Goal: Task Accomplishment & Management: Manage account settings

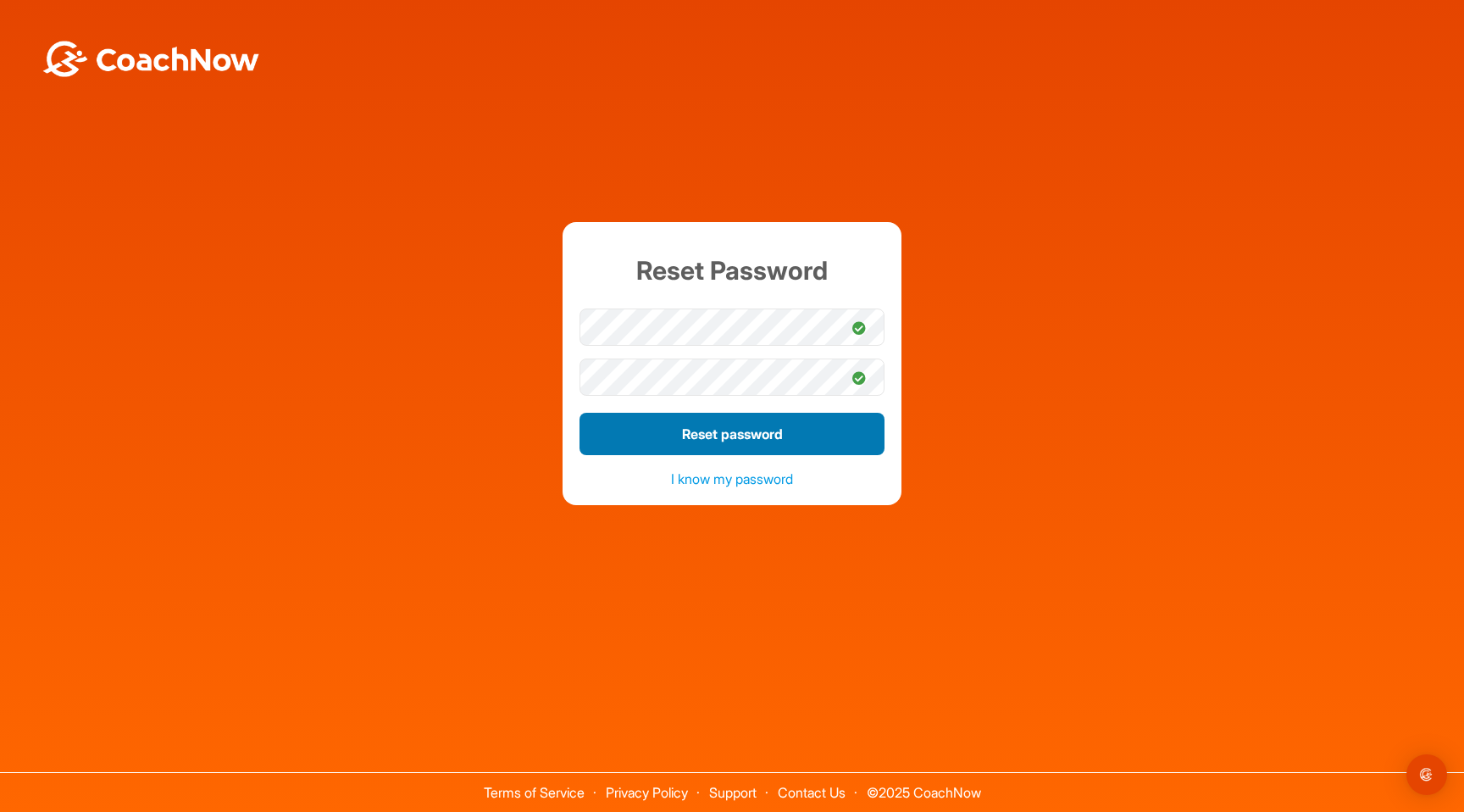
click at [725, 432] on button "Reset password" at bounding box center [732, 433] width 305 height 42
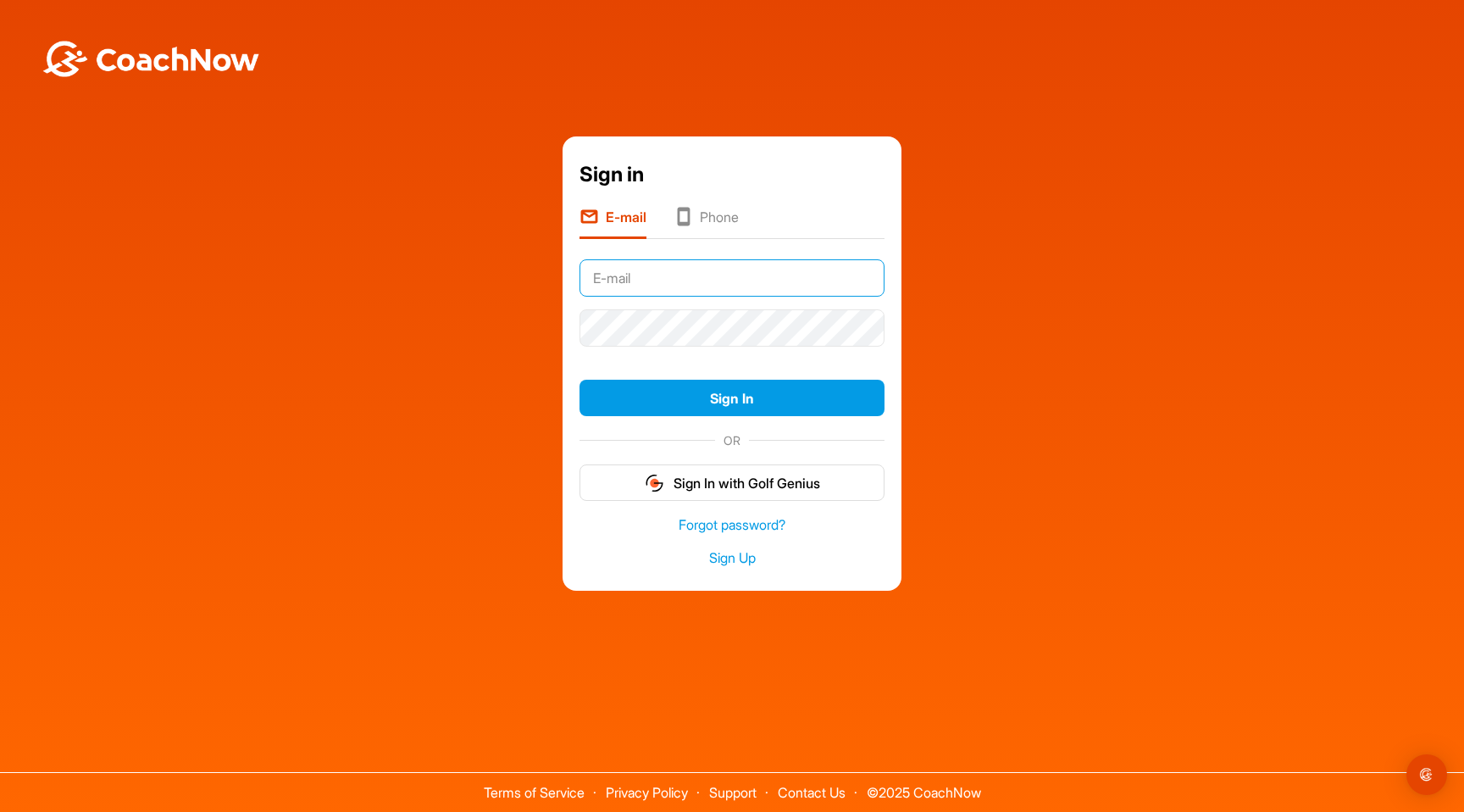
click at [706, 271] on input "text" at bounding box center [732, 277] width 305 height 37
type input "[EMAIL_ADDRESS][DOMAIN_NAME]"
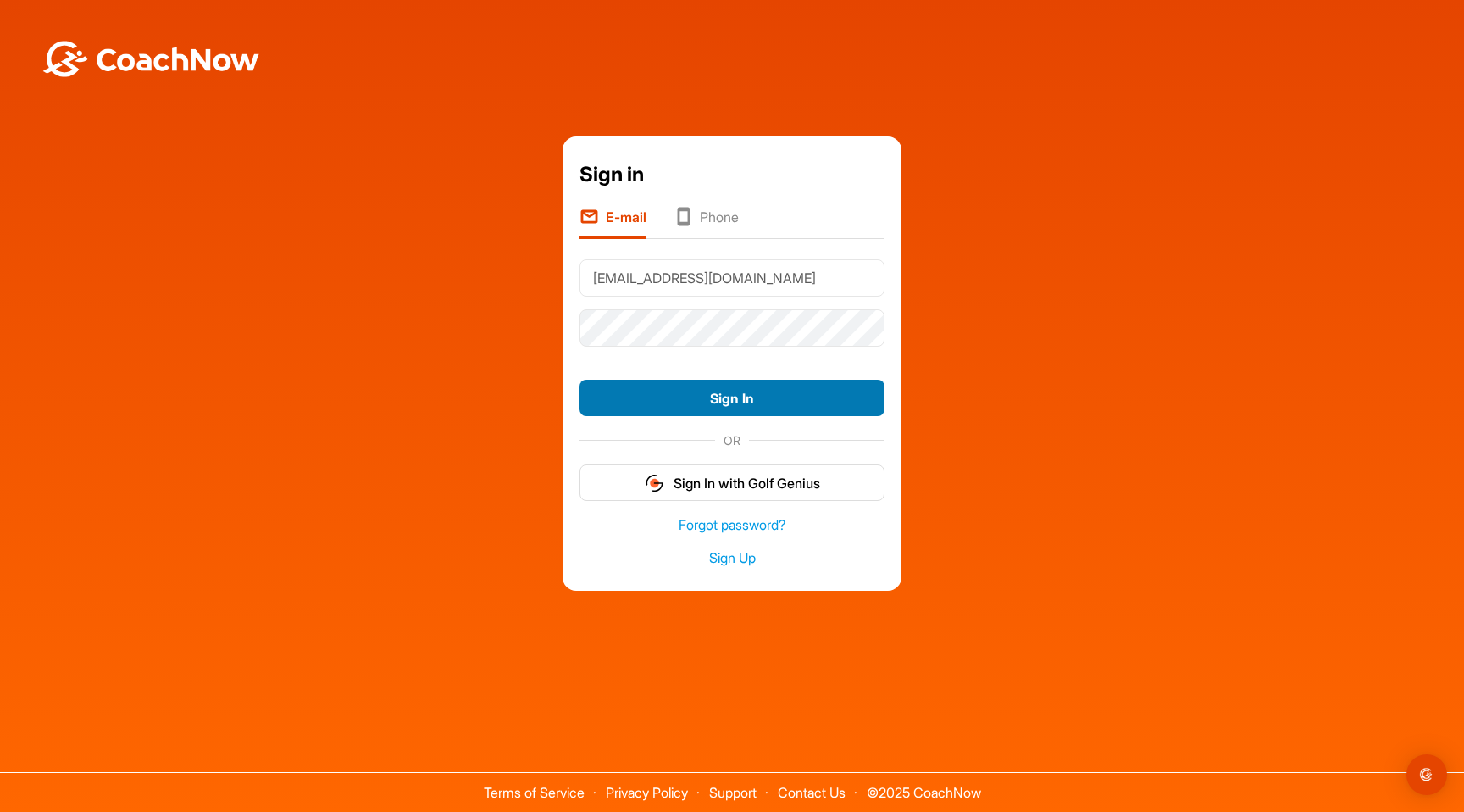
click at [720, 407] on button "Sign In" at bounding box center [732, 398] width 305 height 36
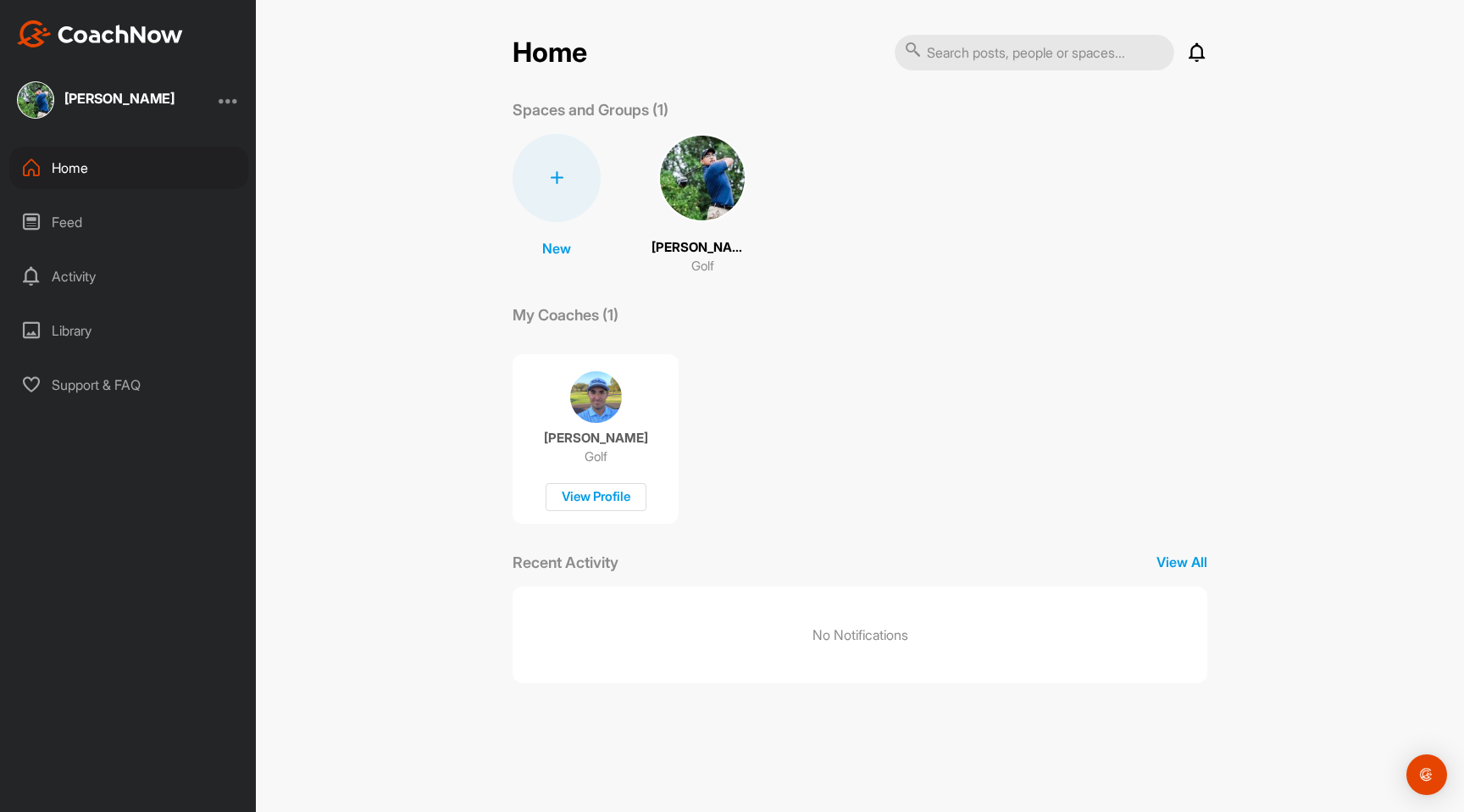
click at [687, 218] on img at bounding box center [702, 178] width 88 height 88
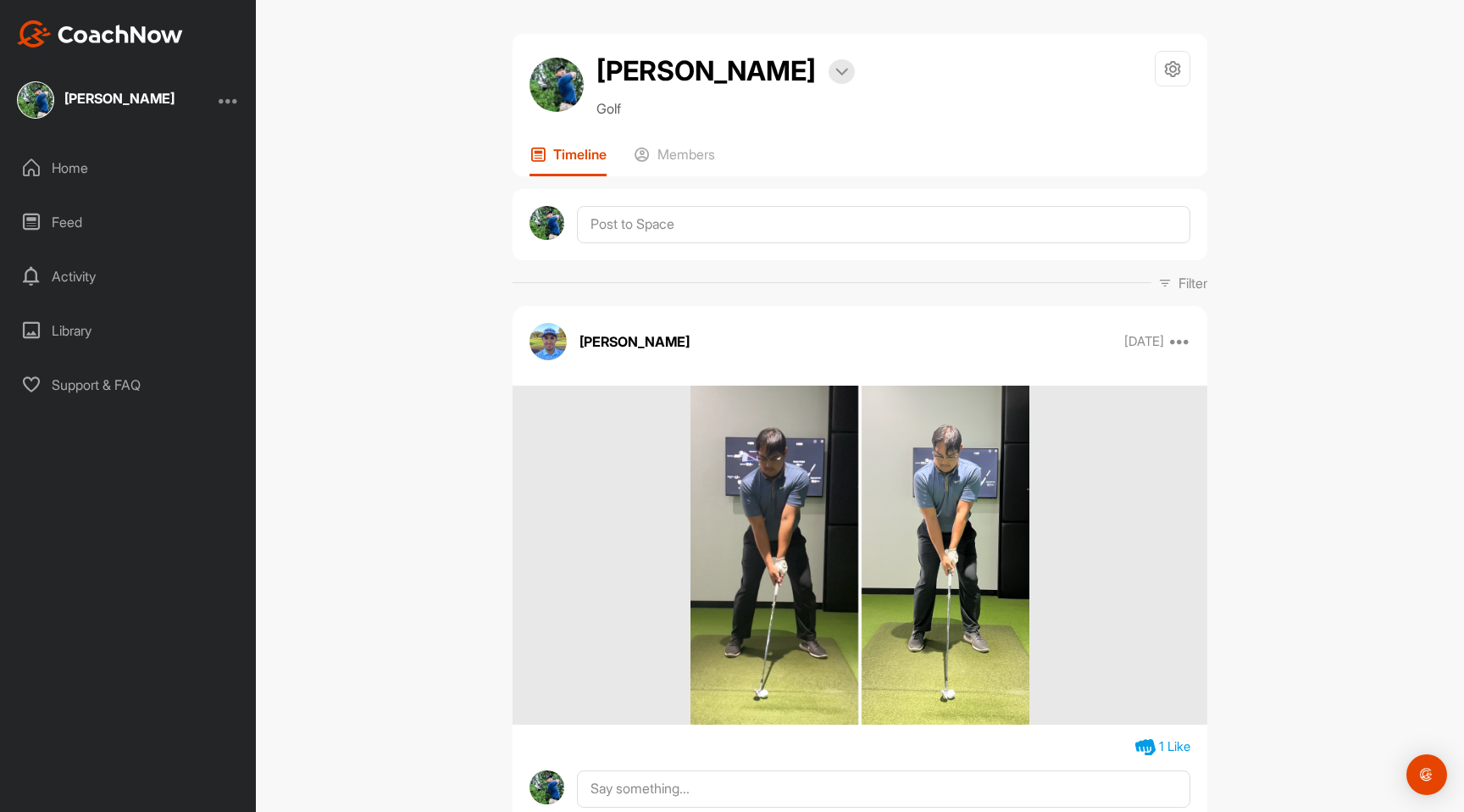
click at [131, 208] on div "Feed" at bounding box center [128, 221] width 239 height 42
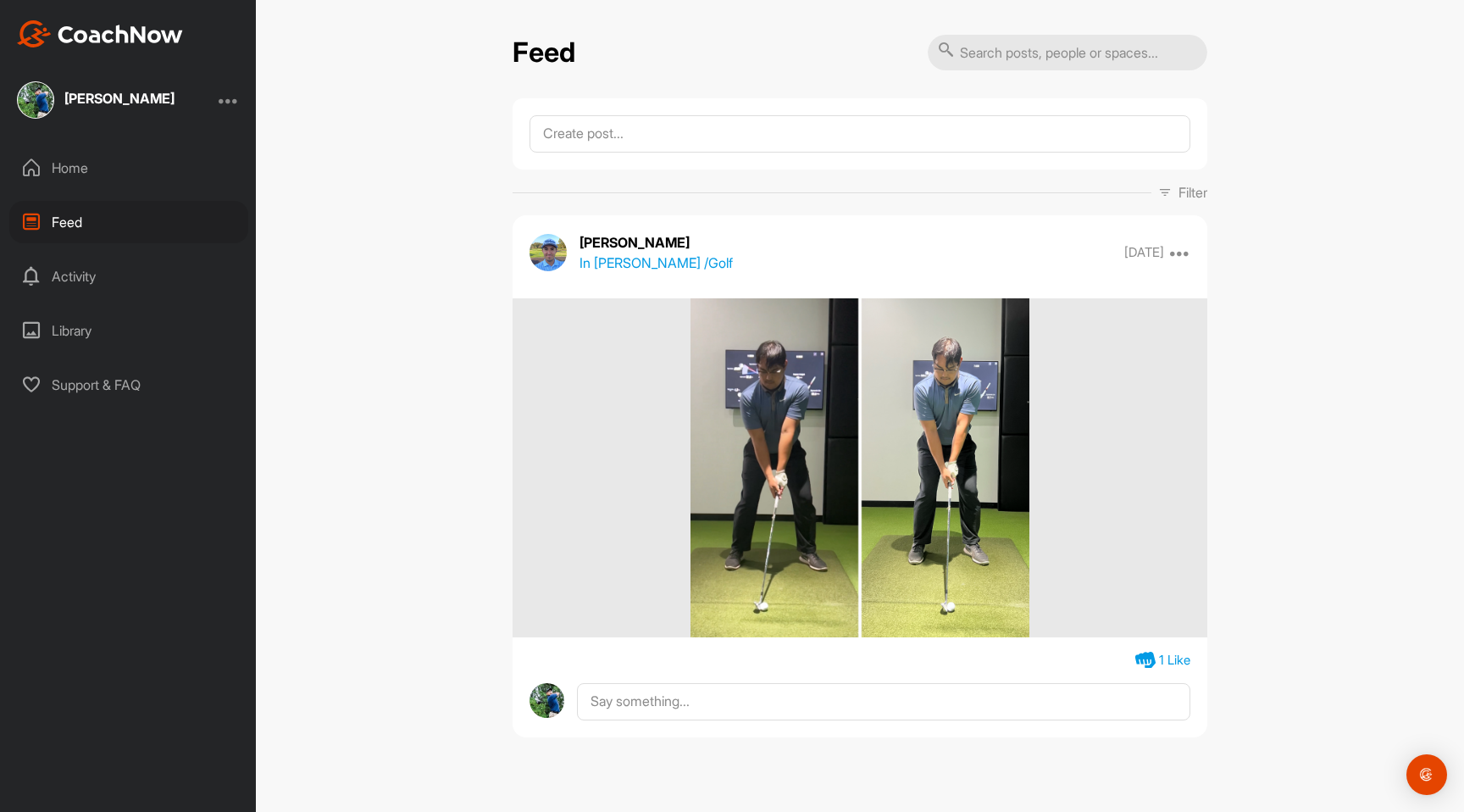
click at [113, 148] on div "Home" at bounding box center [128, 167] width 239 height 42
